Goal: Task Accomplishment & Management: Complete application form

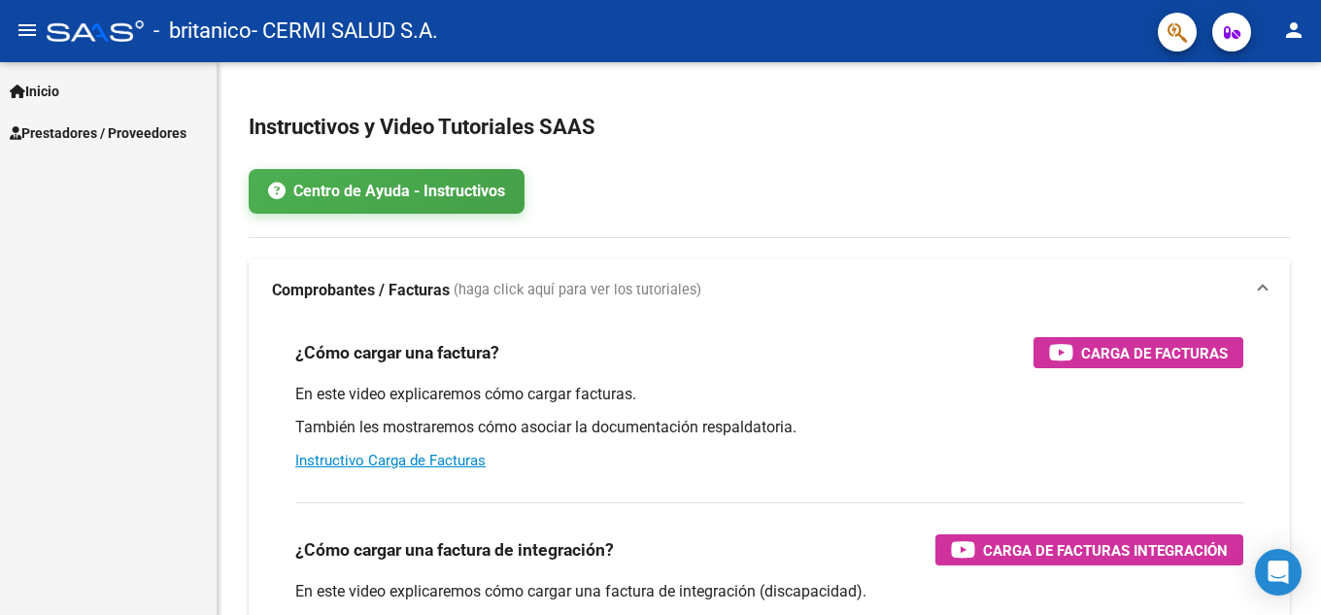
click at [85, 85] on link "Inicio" at bounding box center [108, 91] width 217 height 42
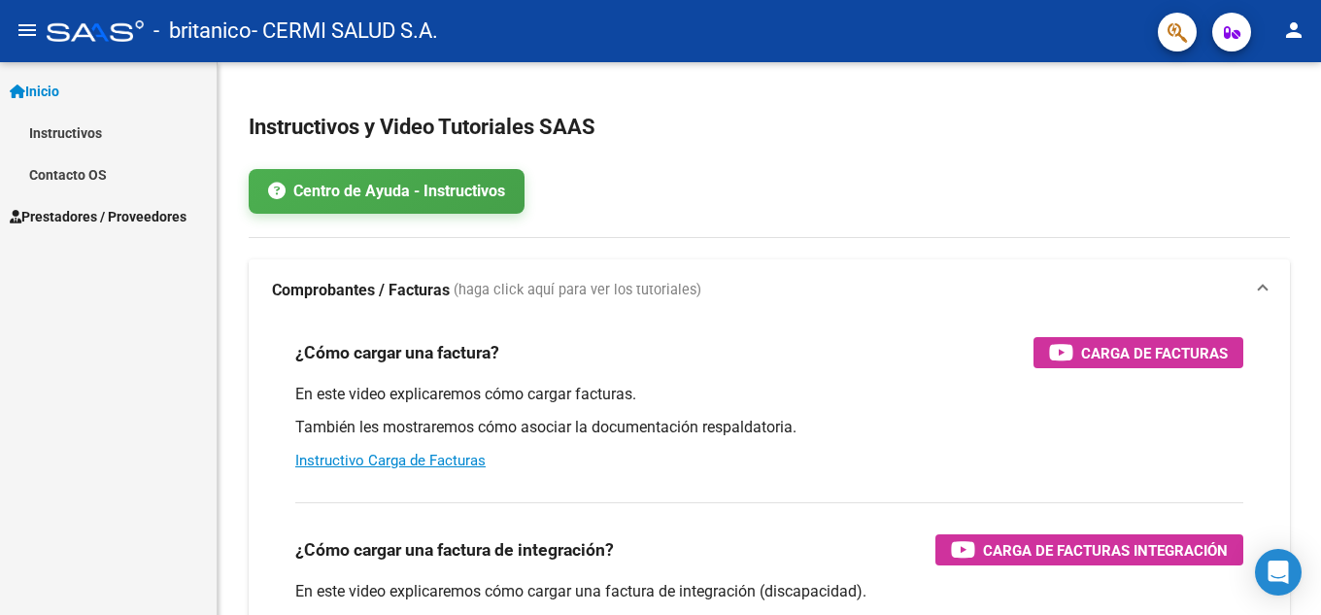
click at [87, 213] on span "Prestadores / Proveedores" at bounding box center [98, 216] width 177 height 21
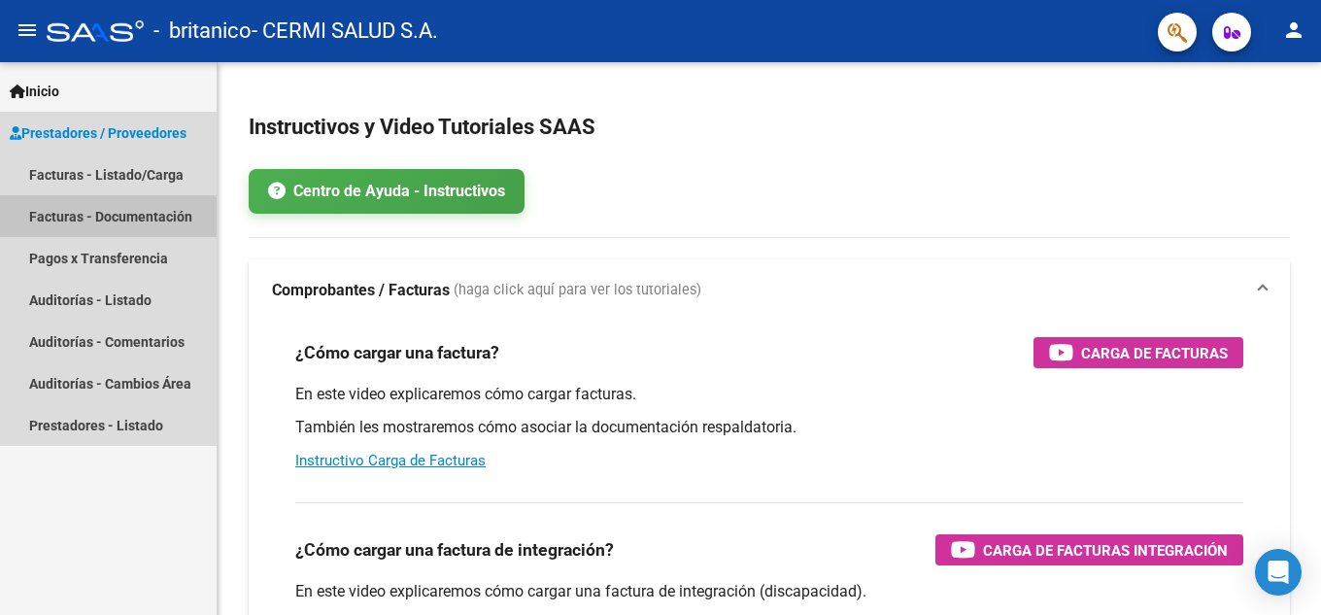
click at [110, 211] on link "Facturas - Documentación" at bounding box center [108, 216] width 217 height 42
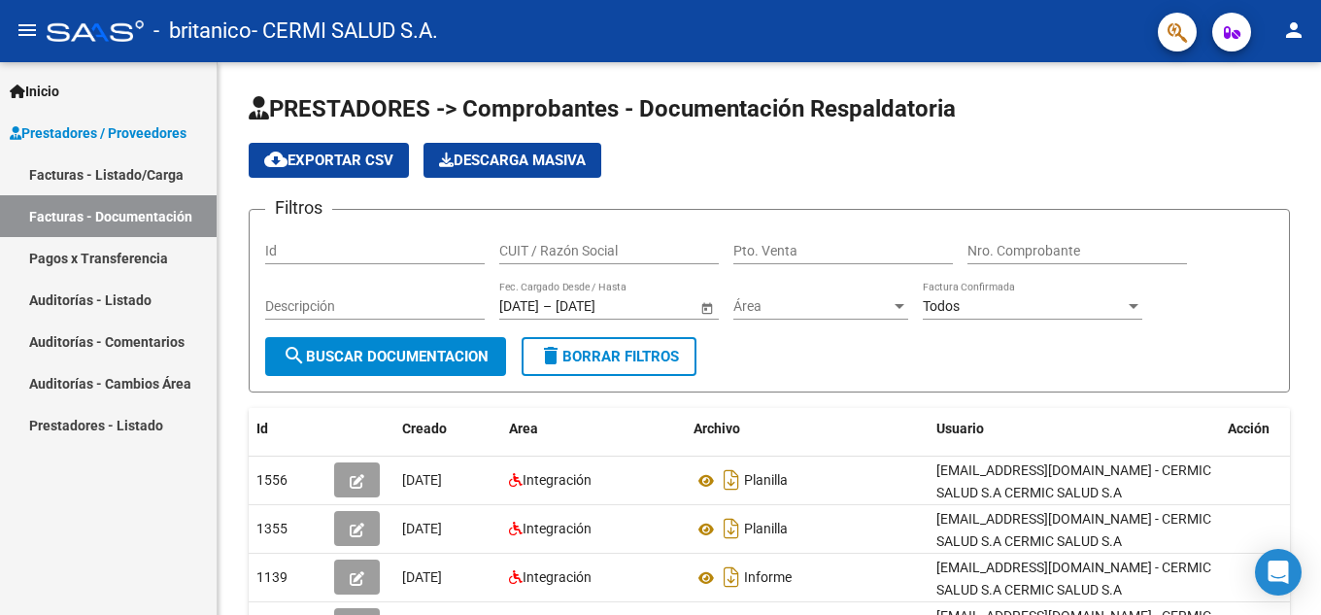
click at [117, 182] on link "Facturas - Listado/Carga" at bounding box center [108, 174] width 217 height 42
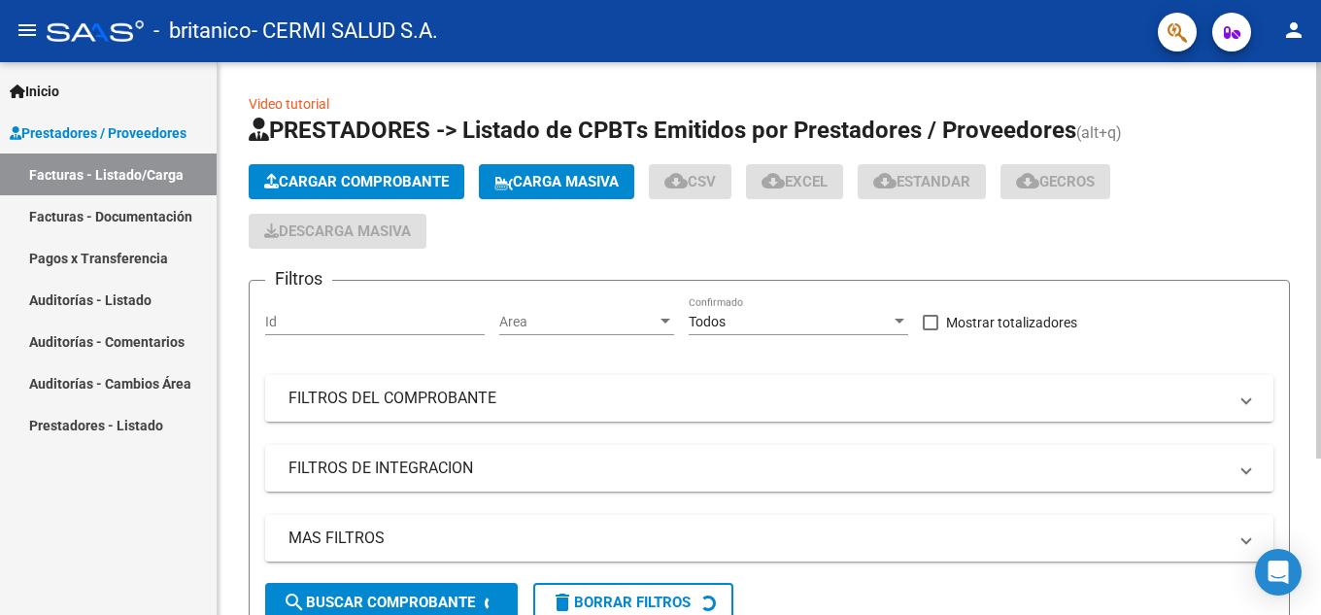
click at [401, 173] on span "Cargar Comprobante" at bounding box center [356, 181] width 185 height 17
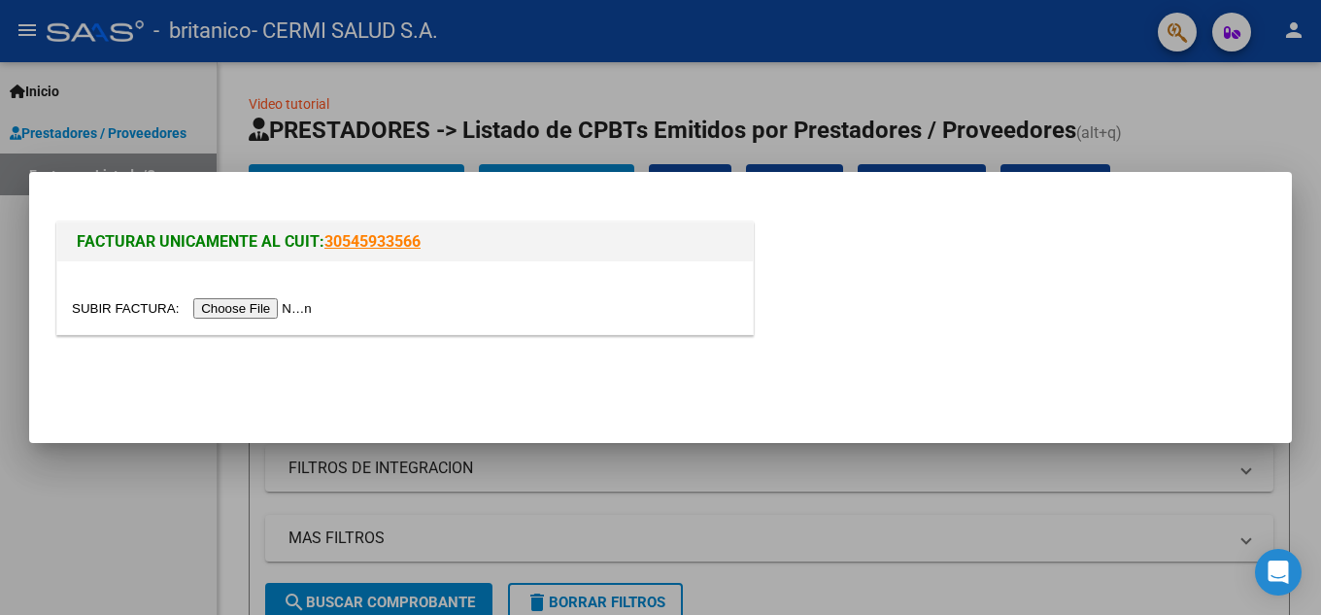
click at [234, 316] on input "file" at bounding box center [195, 308] width 246 height 20
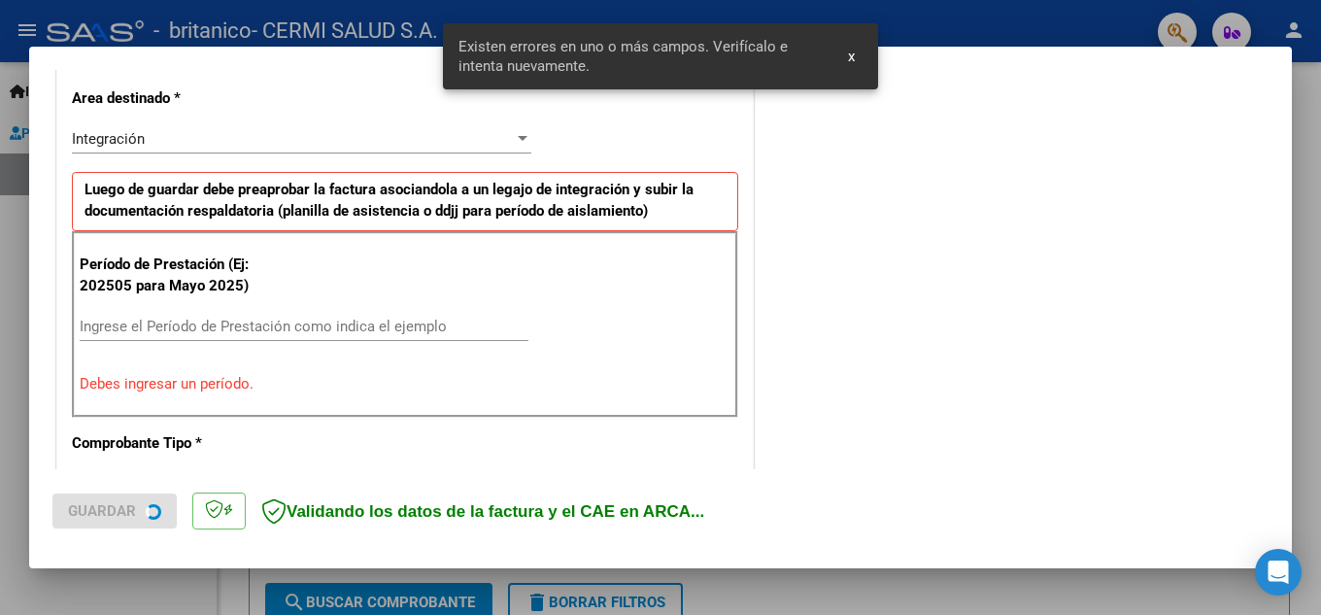
scroll to position [624, 0]
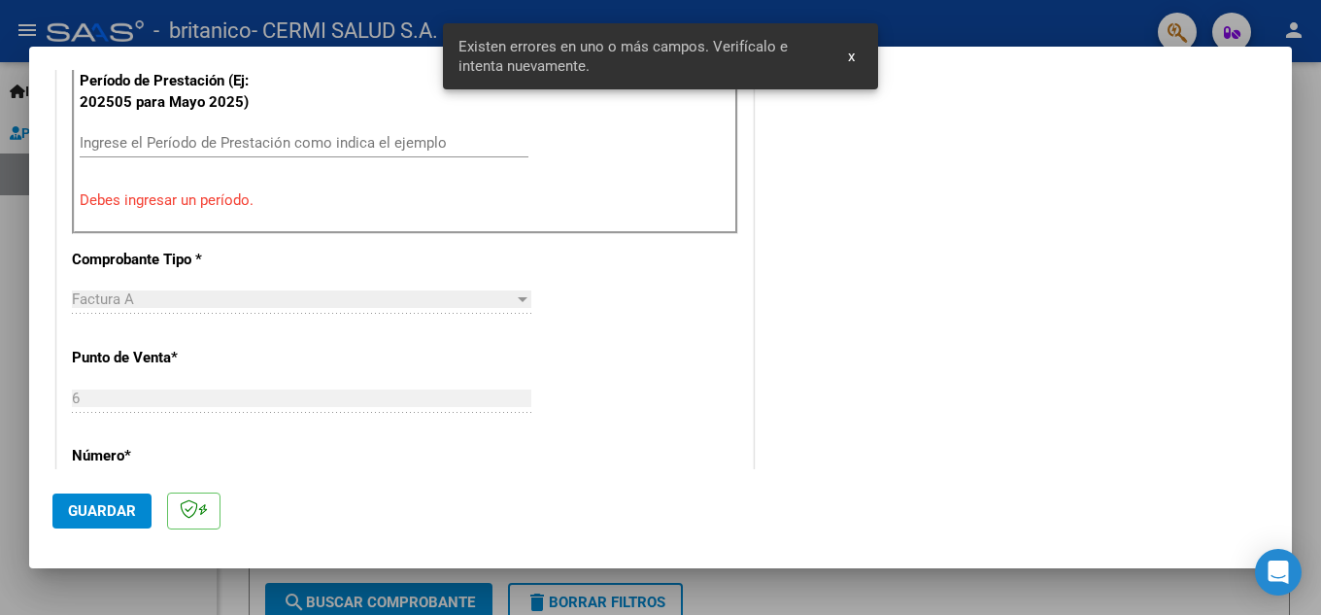
click at [293, 156] on div "Ingrese el Período de Prestación como indica el ejemplo" at bounding box center [304, 142] width 449 height 29
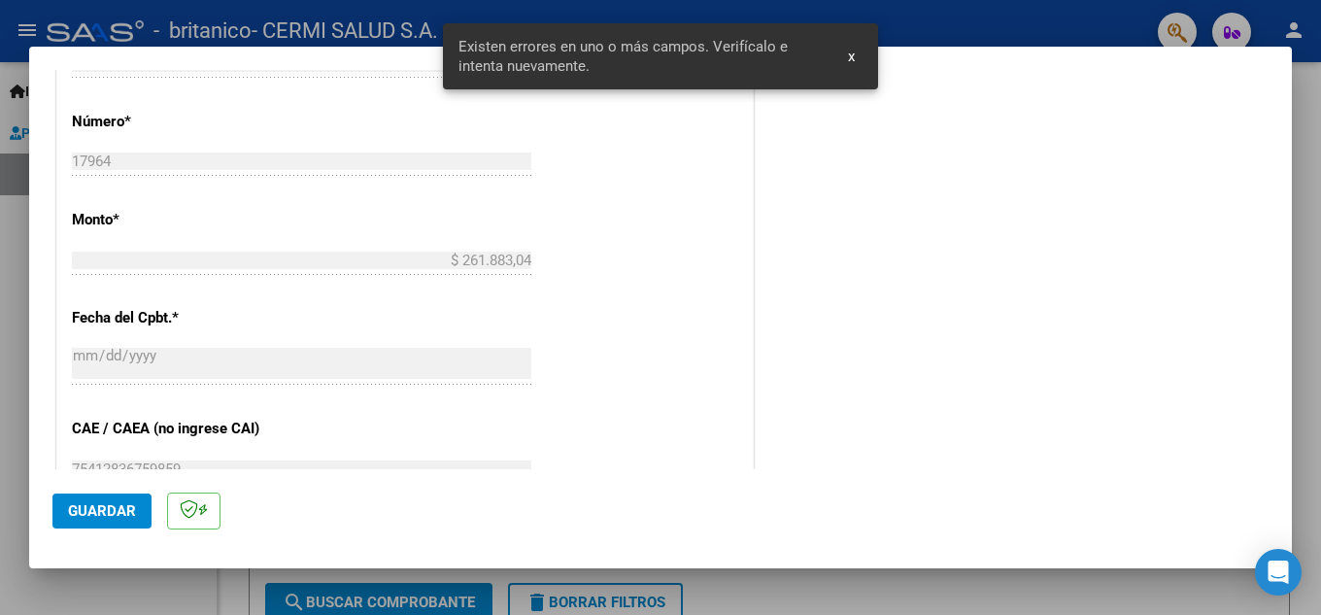
scroll to position [1206, 0]
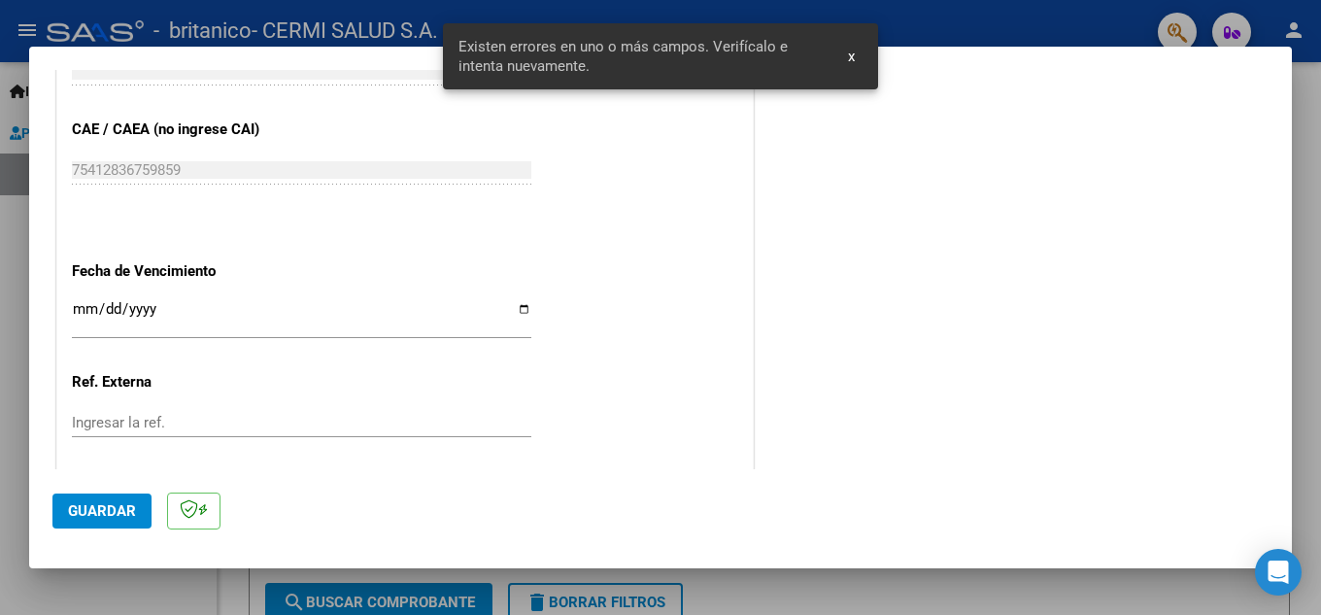
type input "202509"
click at [257, 297] on div "Ingresar la fecha" at bounding box center [301, 318] width 459 height 42
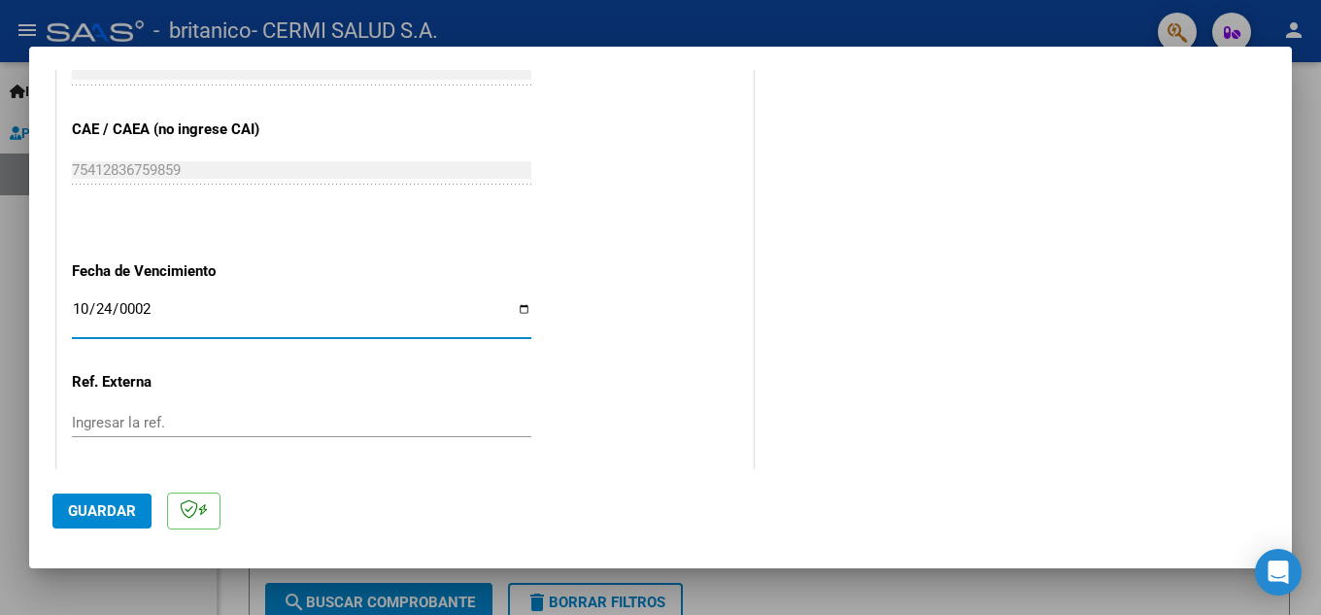
type input "0025-10-24"
type input "[DATE]"
click at [136, 524] on button "Guardar" at bounding box center [101, 510] width 99 height 35
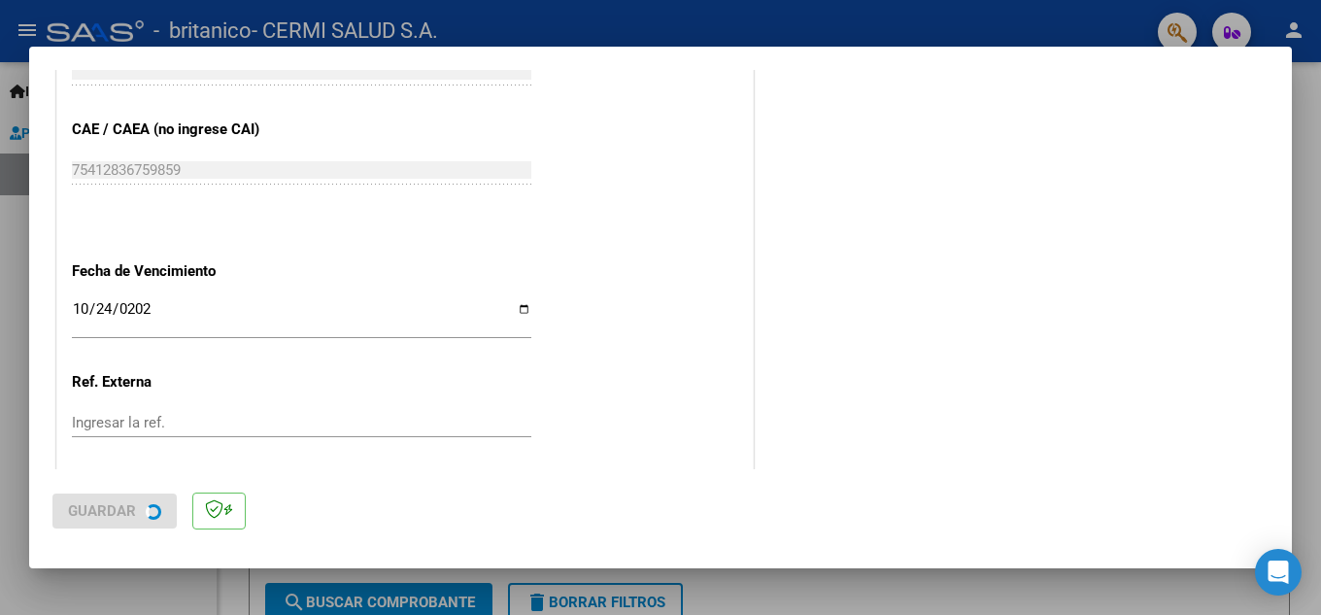
scroll to position [0, 0]
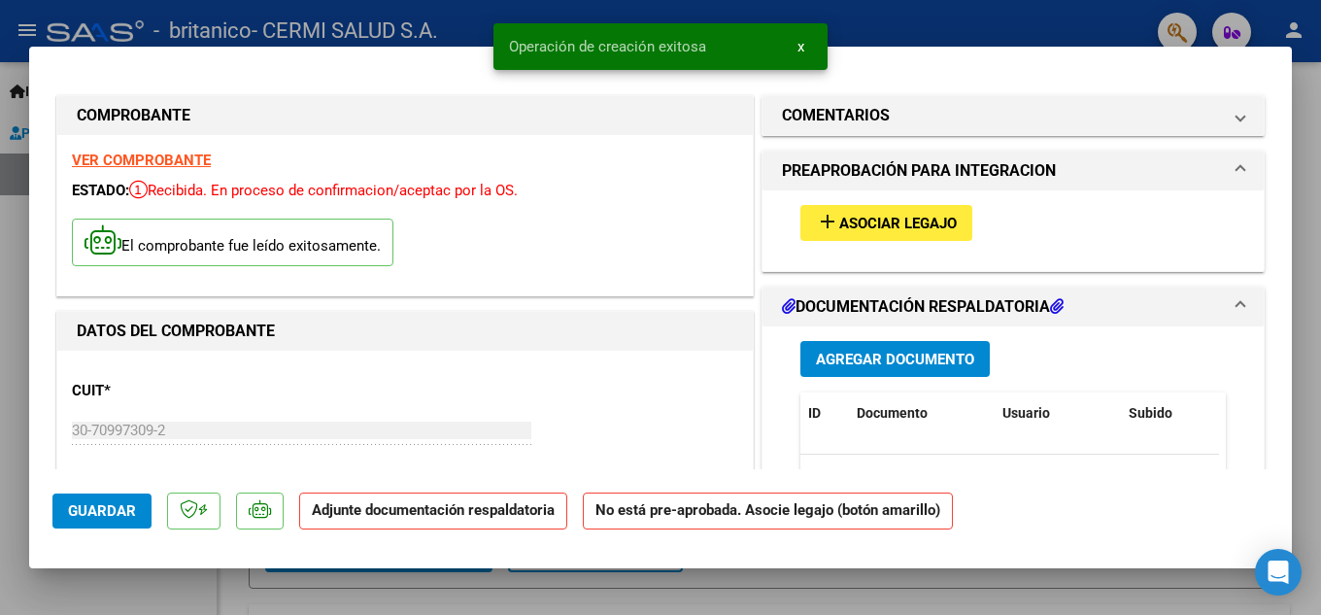
click at [899, 334] on div "Agregar Documento ID Documento Usuario Subido Acción No data to display 0 total…" at bounding box center [1013, 520] width 455 height 388
click at [892, 346] on button "Agregar Documento" at bounding box center [894, 359] width 189 height 36
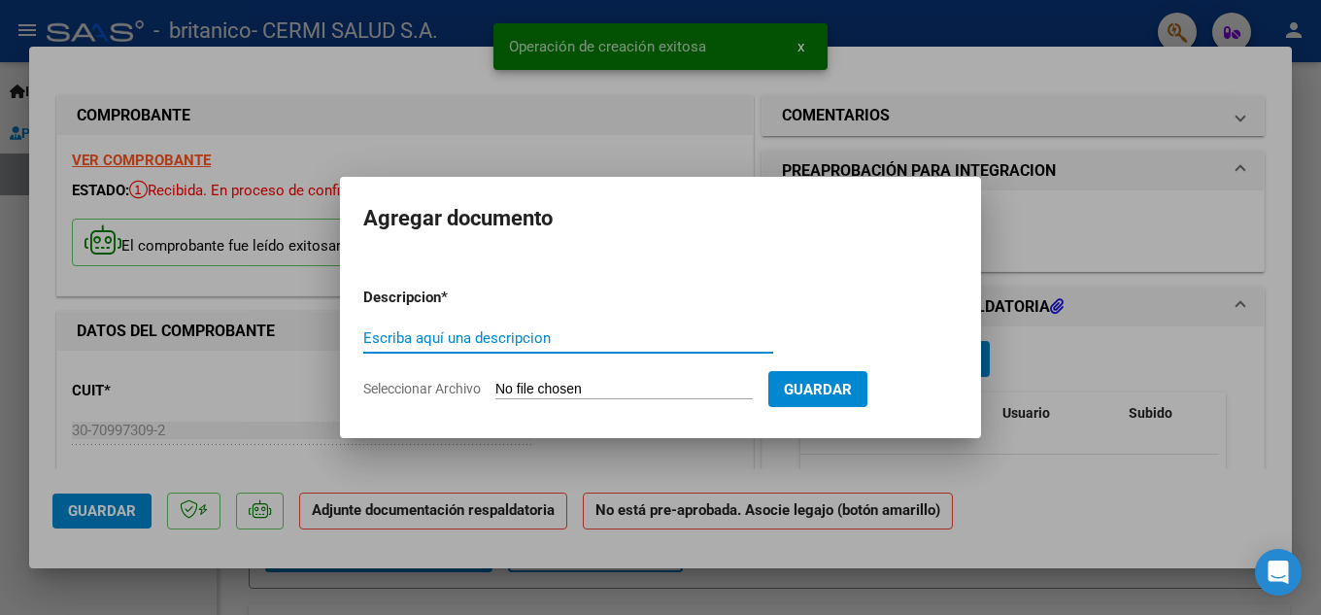
paste input "p"
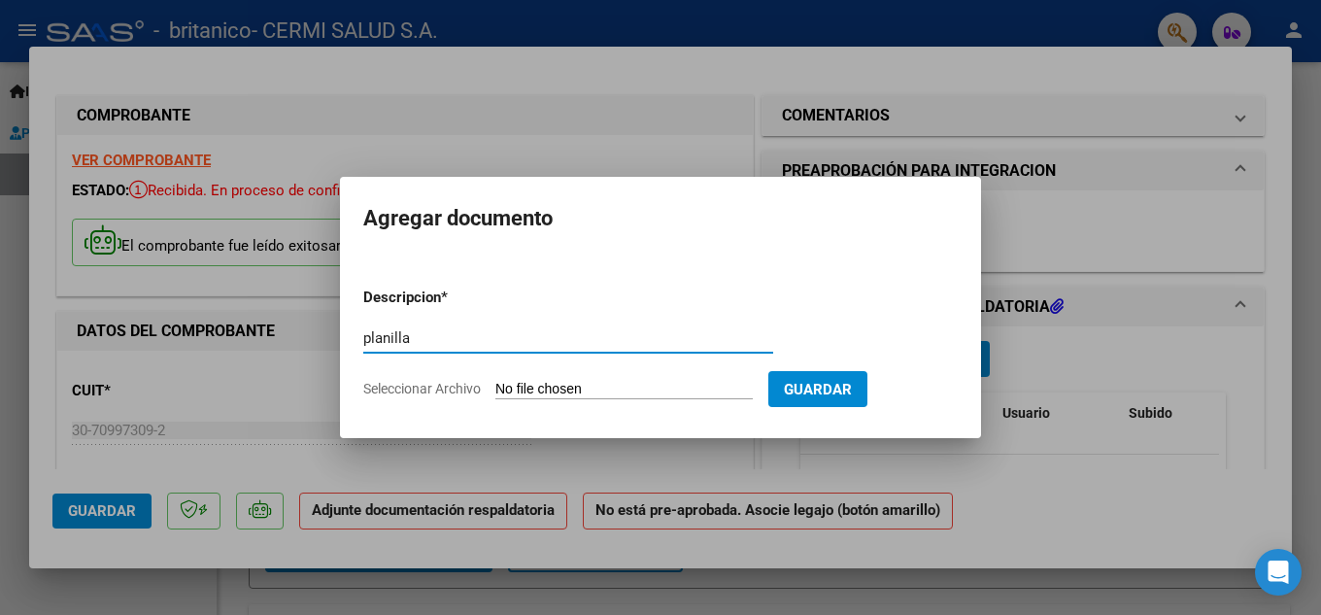
type input "planilla"
click at [507, 378] on form "Descripcion * planilla Escriba aquí una descripcion Seleccionar Archivo Guardar" at bounding box center [660, 343] width 594 height 142
click at [507, 389] on input "Seleccionar Archivo" at bounding box center [623, 390] width 257 height 18
type input "C:\fakepath\[PERSON_NAME].pdf"
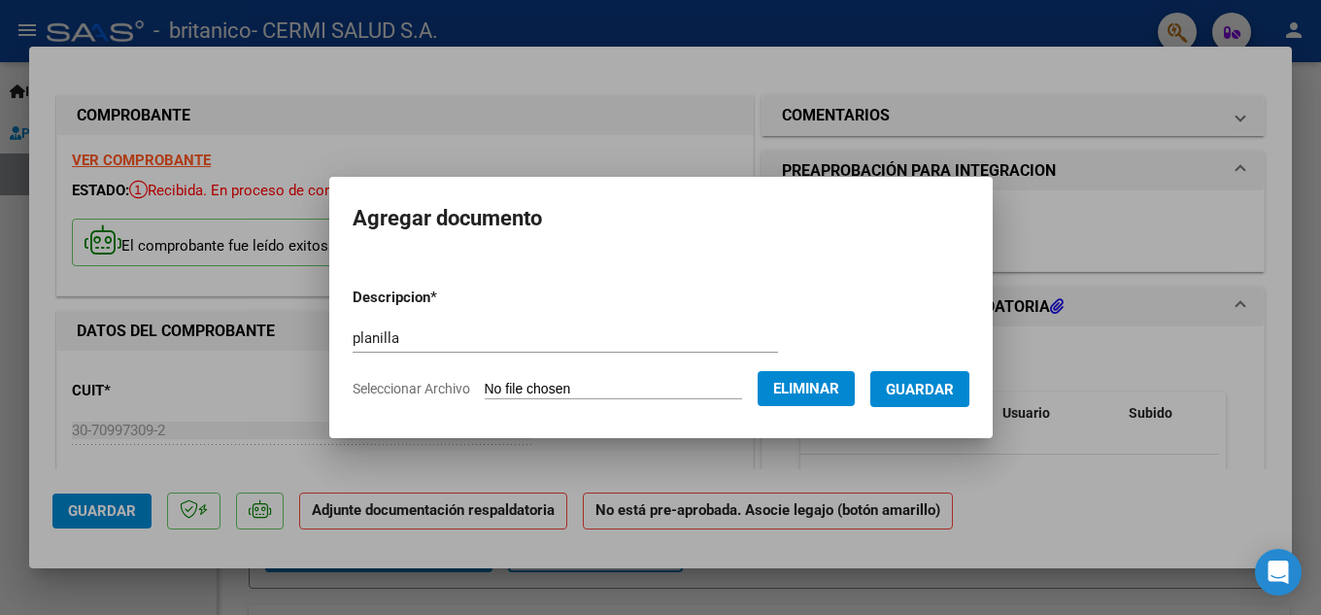
click at [930, 398] on button "Guardar" at bounding box center [919, 389] width 99 height 36
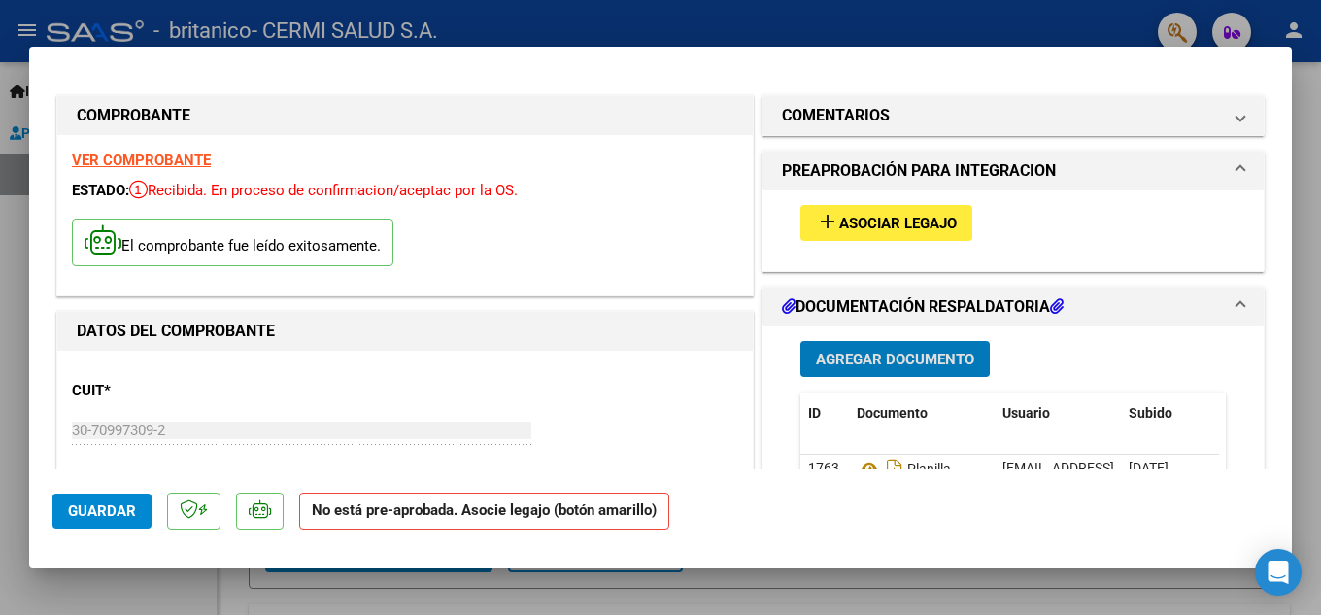
click at [949, 235] on button "add Asociar Legajo" at bounding box center [886, 223] width 172 height 36
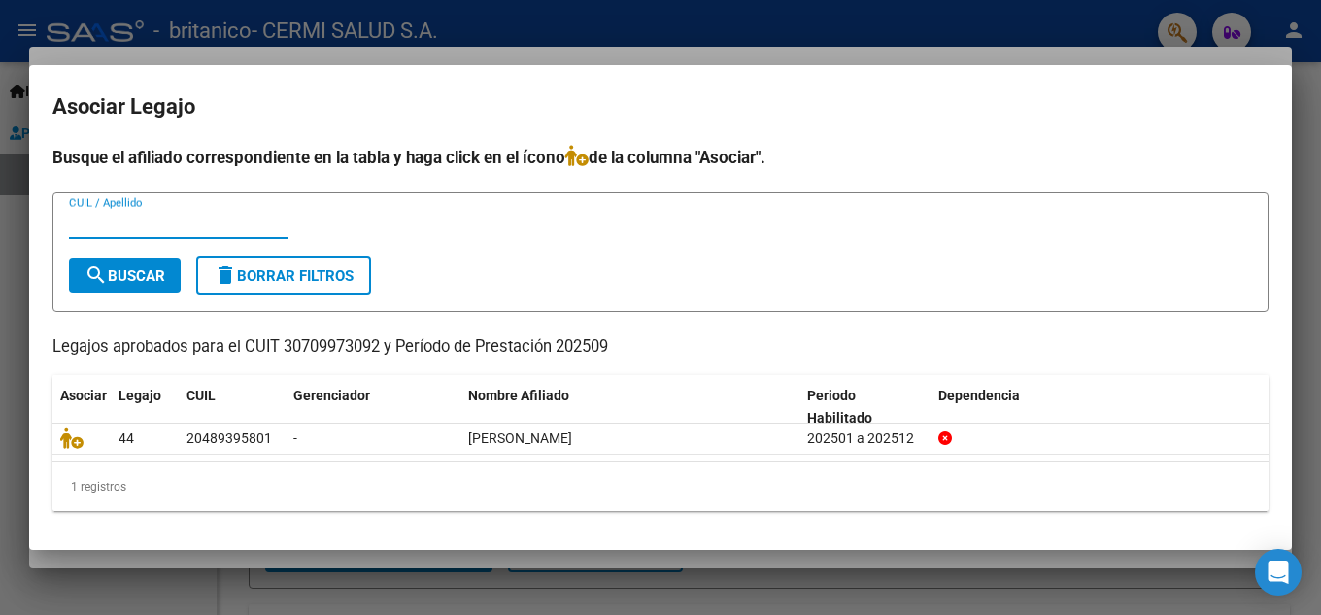
click at [49, 431] on mat-dialog-content "Busque el afiliado correspondiente en la tabla y haga click en el ícono de la c…" at bounding box center [660, 336] width 1263 height 382
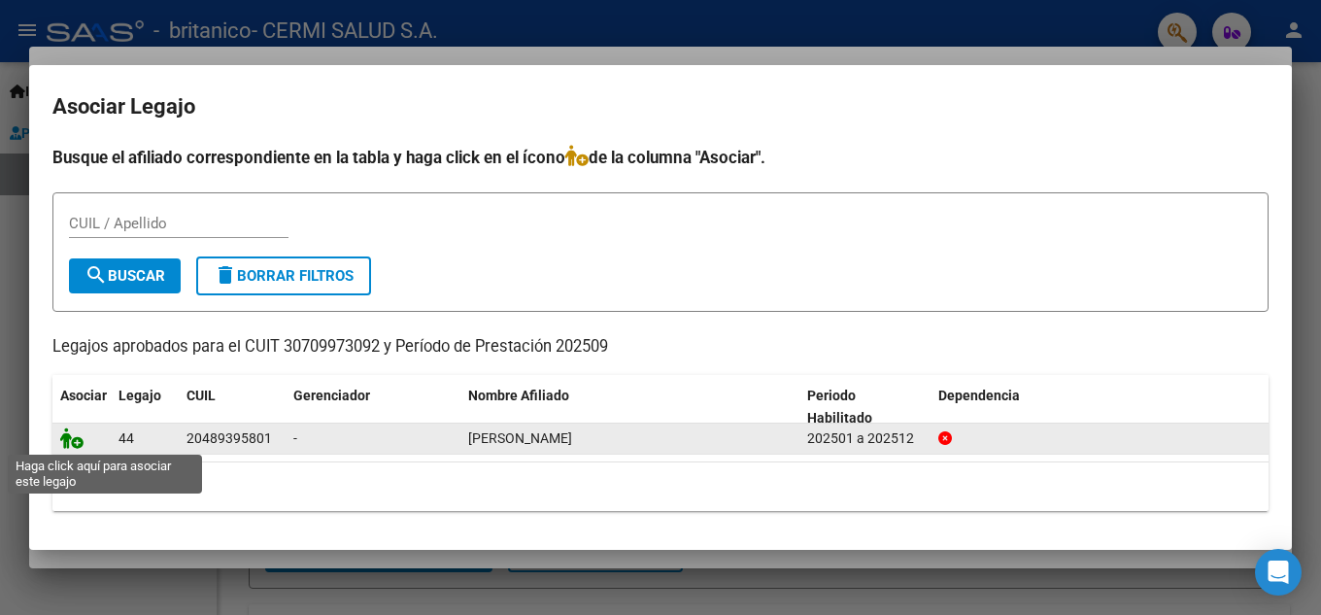
click at [62, 433] on icon at bounding box center [71, 437] width 23 height 21
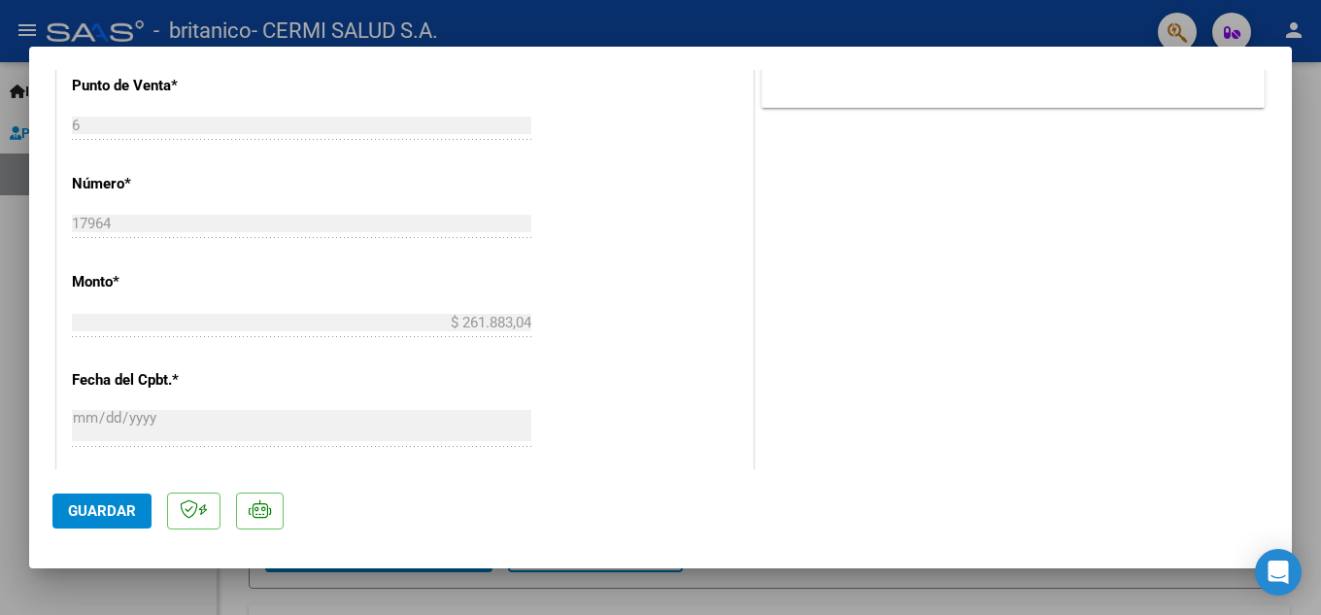
scroll to position [1263, 0]
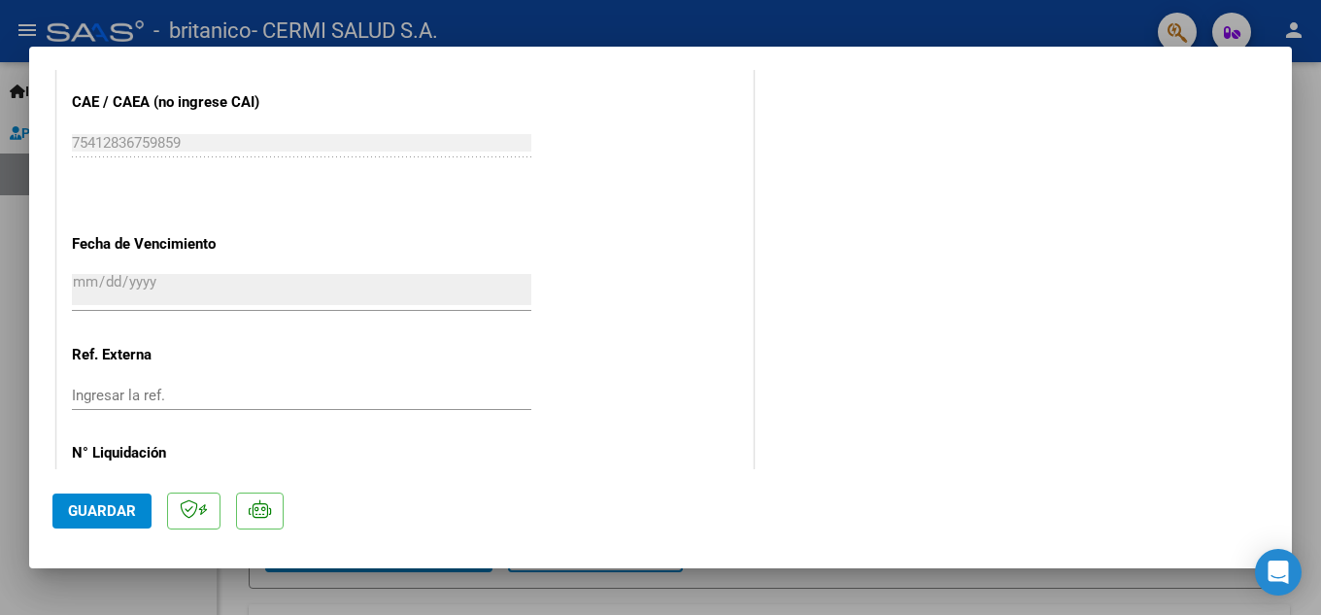
click at [98, 501] on button "Guardar" at bounding box center [101, 510] width 99 height 35
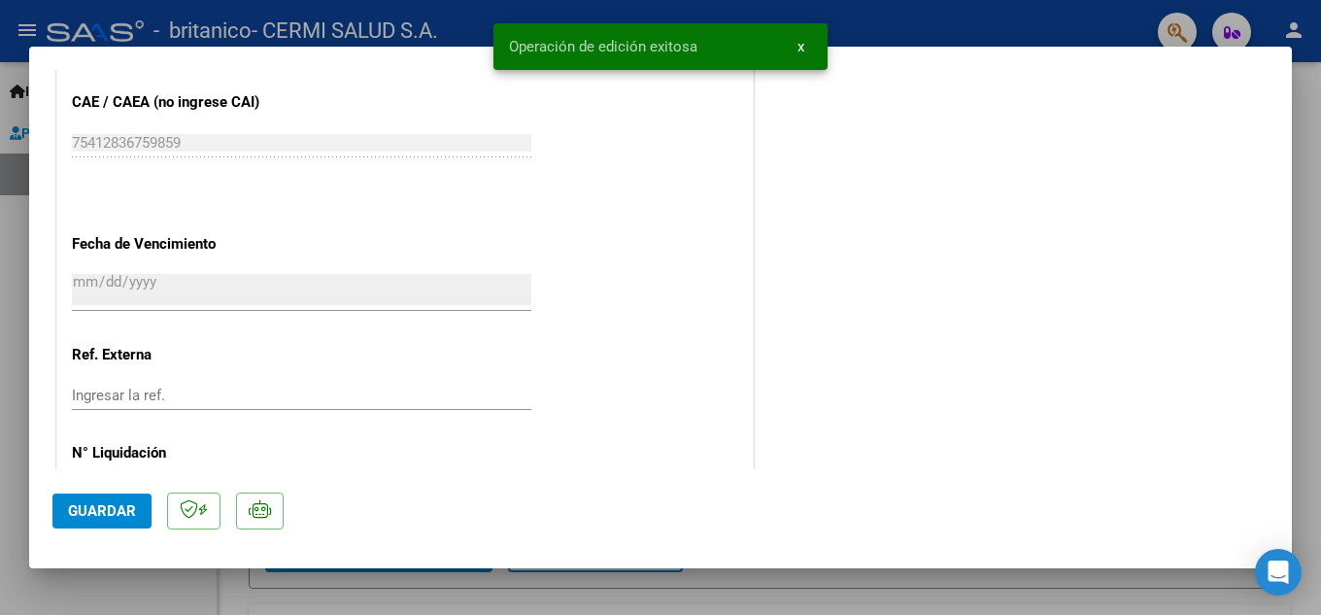
click at [1, 421] on div at bounding box center [660, 307] width 1321 height 615
type input "$ 0,00"
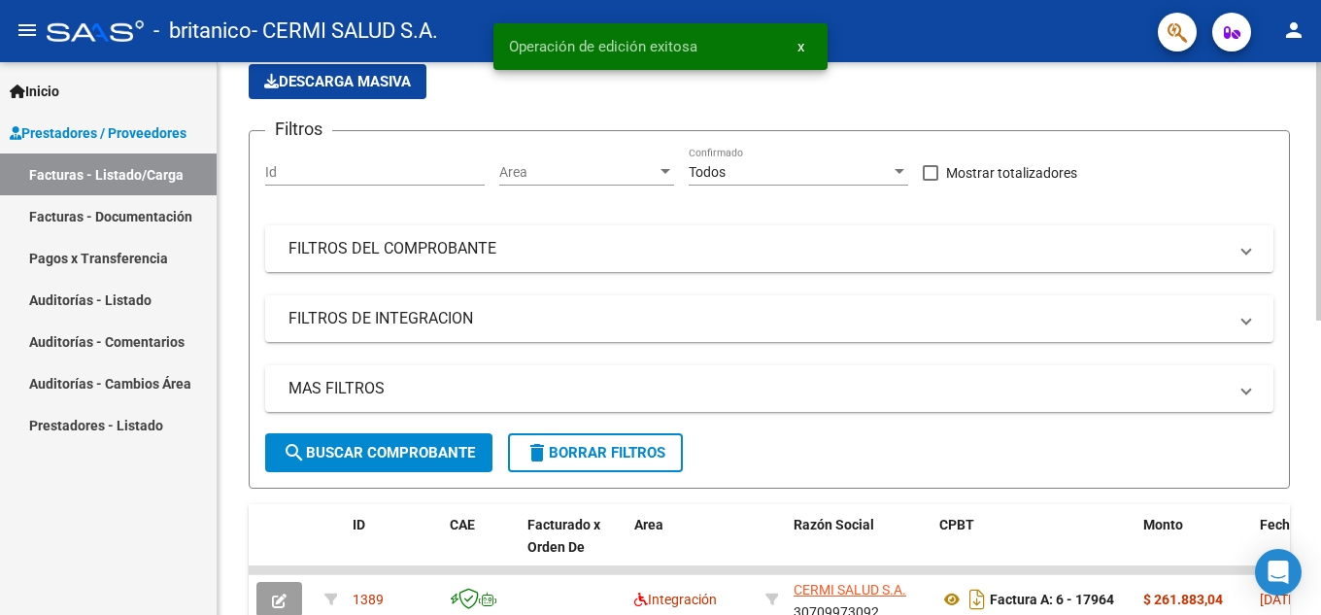
scroll to position [389, 0]
